Goal: Communication & Community: Answer question/provide support

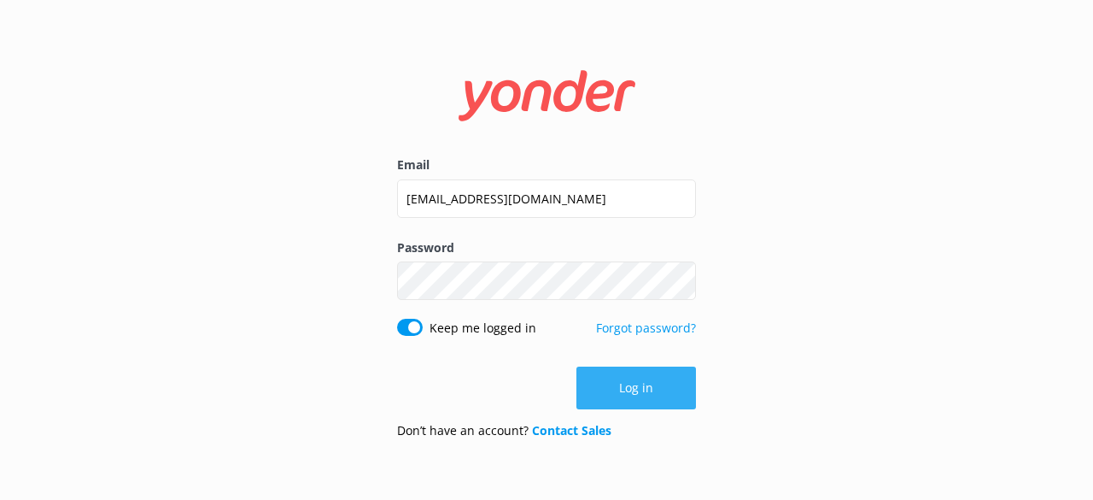
click at [683, 384] on button "Log in" at bounding box center [636, 387] width 120 height 43
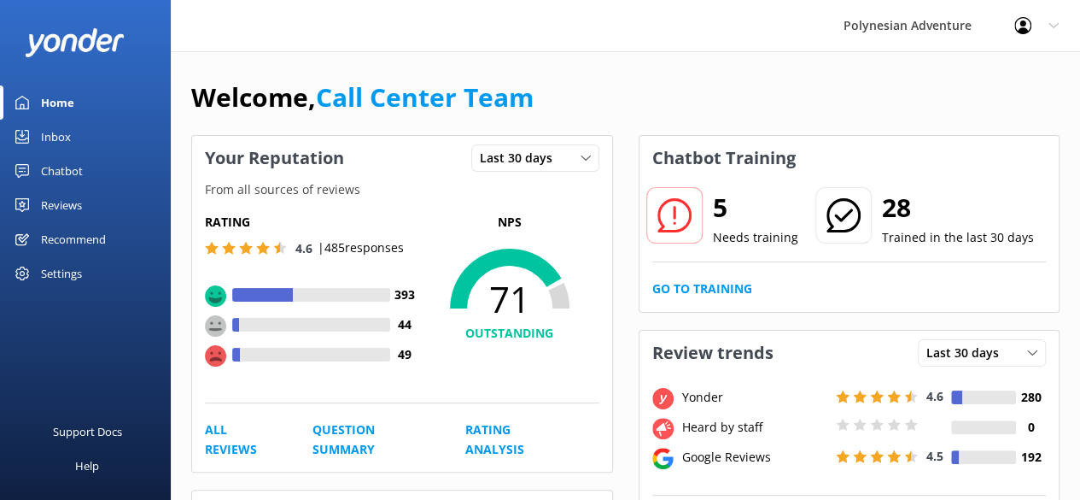
click at [67, 143] on div "Inbox" at bounding box center [56, 137] width 30 height 34
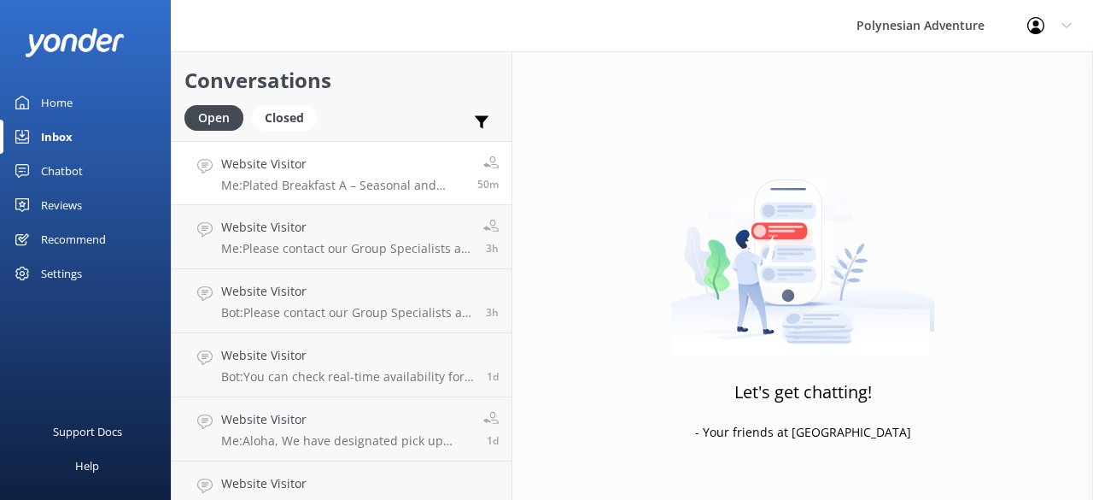
click at [352, 188] on p "Me: Plated Breakfast A – Seasonal and Tropical Fresh Fruit chef’s selection ( G…" at bounding box center [342, 185] width 243 height 15
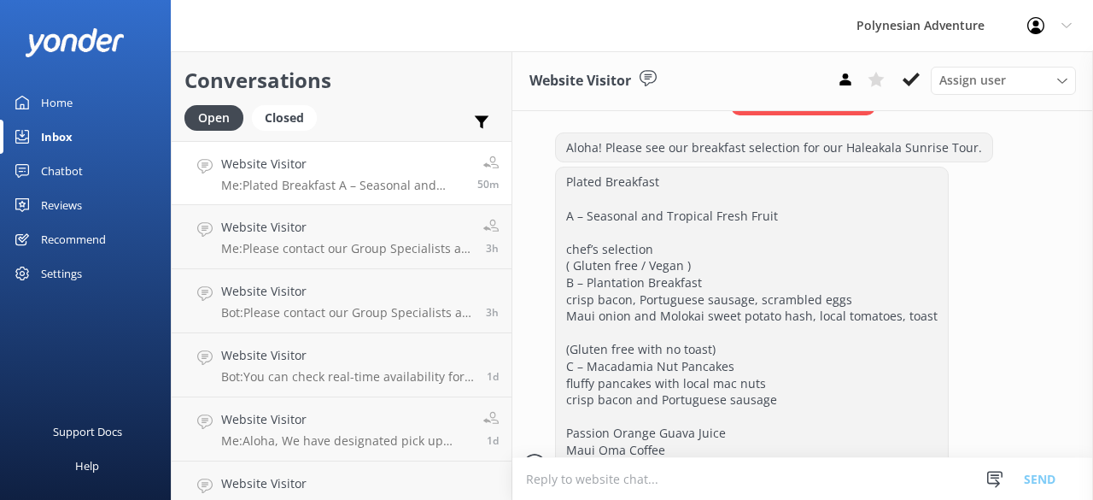
scroll to position [640, 0]
click at [369, 237] on div "Website Visitor Me: Please contact our Group Specialists at [PHONE_NUMBER] or r…" at bounding box center [345, 237] width 249 height 38
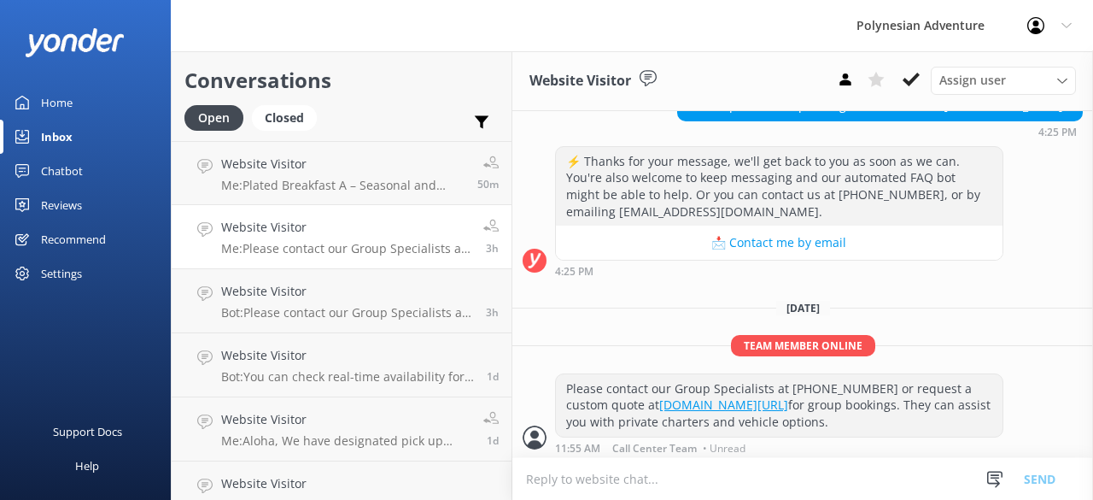
scroll to position [236, 0]
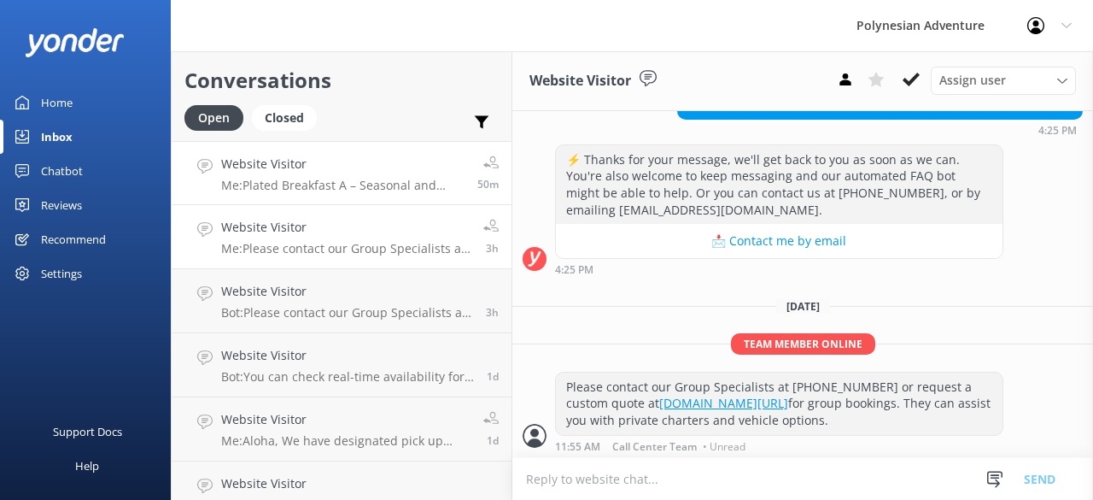
click at [275, 172] on h4 "Website Visitor" at bounding box center [342, 164] width 243 height 19
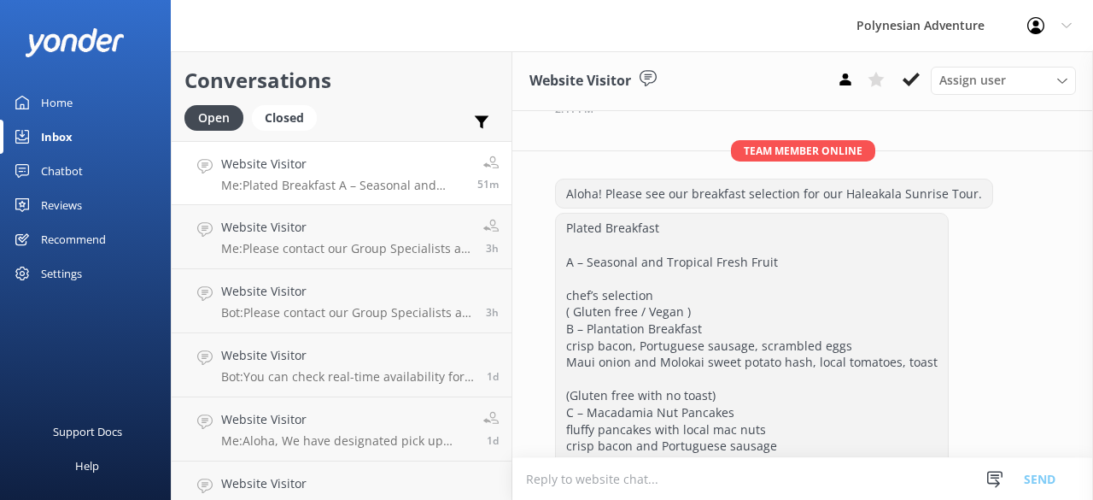
scroll to position [669, 0]
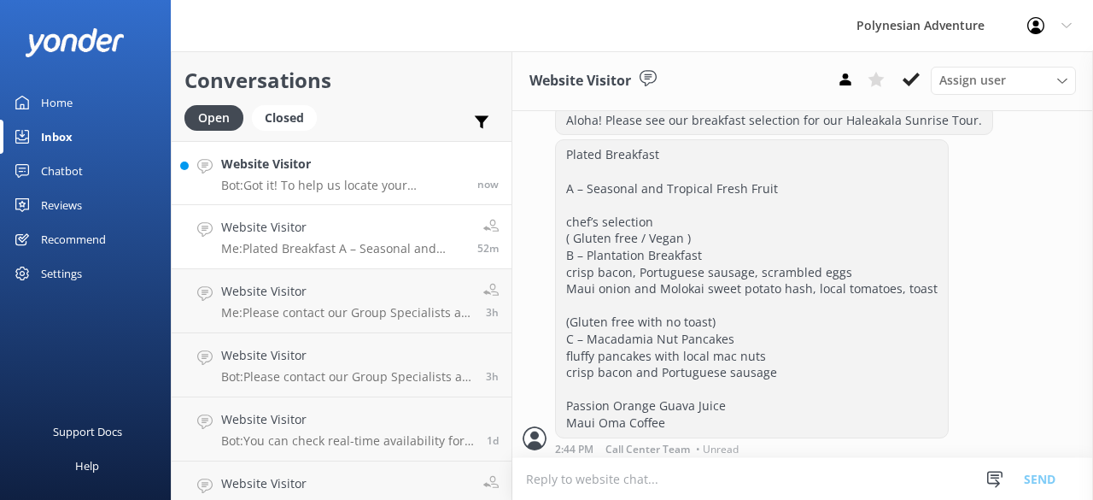
click at [398, 190] on p "Bot: Got it! To help us locate your reservation, please share the full name use…" at bounding box center [342, 185] width 243 height 15
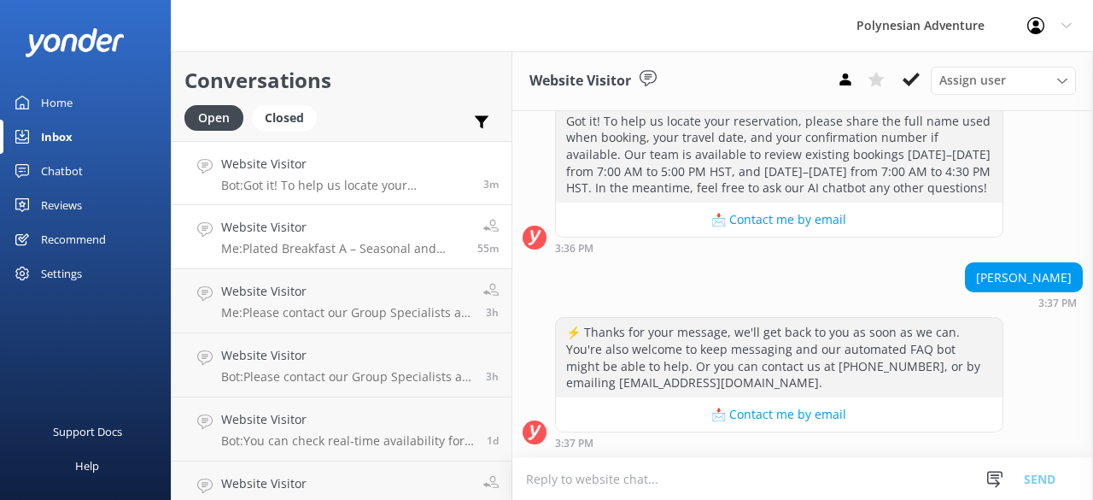
scroll to position [287, 0]
drag, startPoint x: 1061, startPoint y: 276, endPoint x: 930, endPoint y: 280, distance: 130.7
click at [930, 280] on div "[PERSON_NAME] 3:37 PM" at bounding box center [802, 285] width 581 height 47
copy div "[PERSON_NAME]"
click at [599, 482] on textarea at bounding box center [802, 479] width 581 height 42
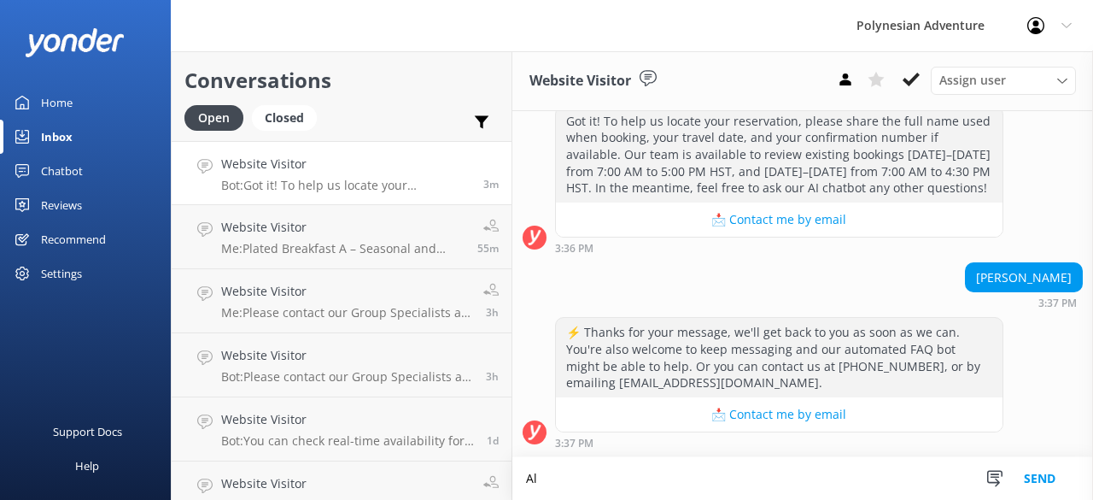
type textarea "A"
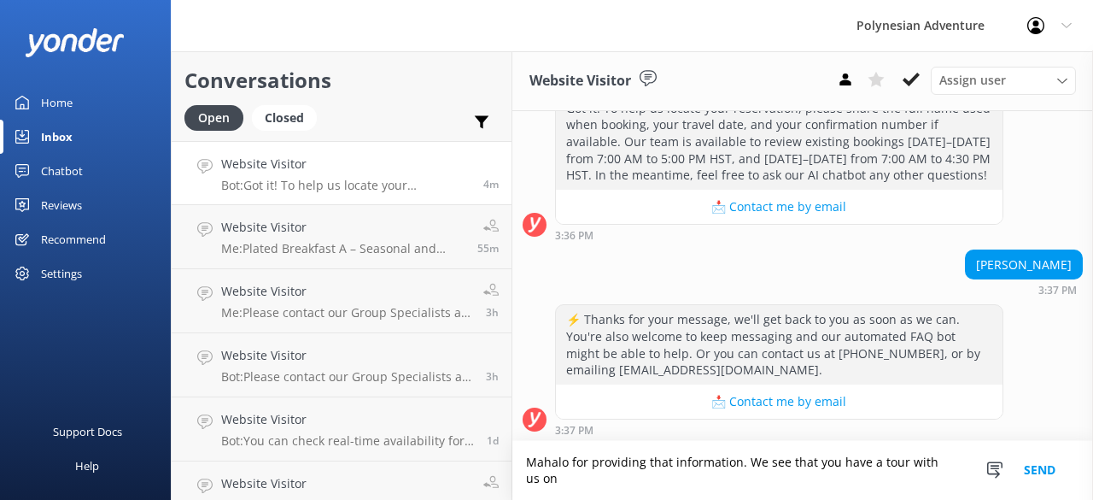
scroll to position [304, 0]
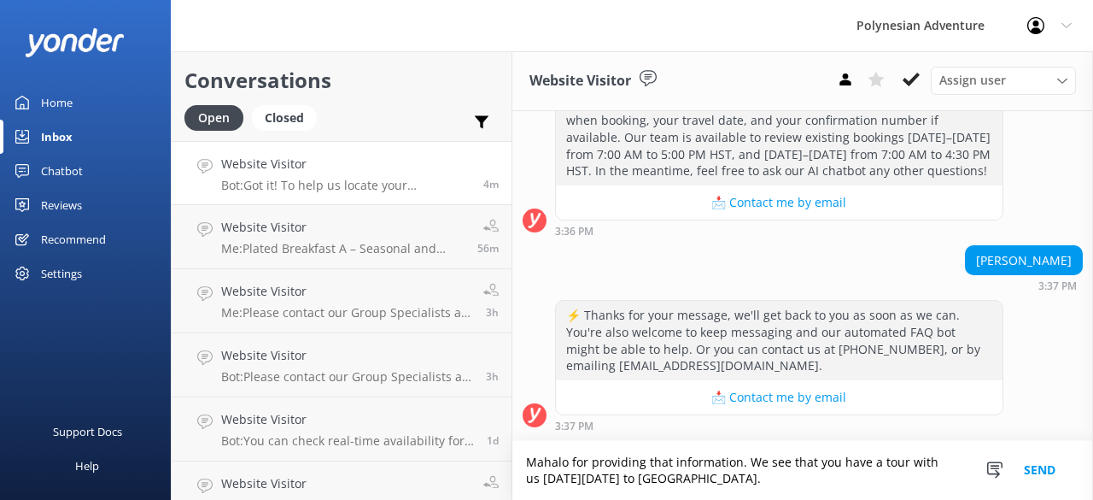
type textarea "Mahalo for providing that information. We see that you have a tour with us [DAT…"
click at [673, 476] on textarea "Mahalo for providing that information. We see that you have a tour with us [DAT…" at bounding box center [802, 470] width 581 height 59
